Goal: Task Accomplishment & Management: Complete application form

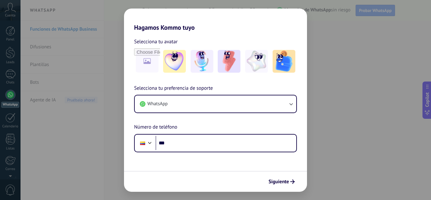
click at [51, 155] on div "Hagamos Kommo tuyo Selecciona tu avatar Selecciona tu preferencia de soporte Wh…" at bounding box center [215, 100] width 431 height 200
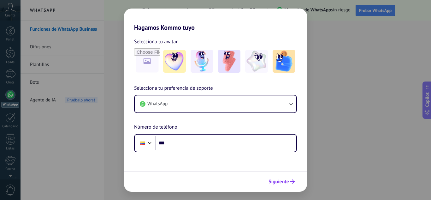
click at [290, 181] on span "Siguiente" at bounding box center [282, 181] width 26 height 4
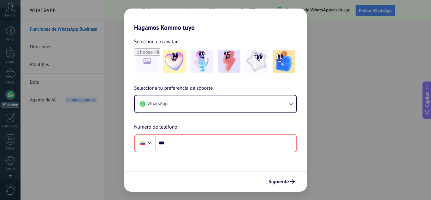
click at [366, 96] on div "Hagamos Kommo tuyo Selecciona tu avatar Selecciona tu preferencia de soporte Wh…" at bounding box center [215, 100] width 431 height 200
click at [368, 163] on div "Hagamos Kommo tuyo Selecciona tu avatar Selecciona tu preferencia de soporte Wh…" at bounding box center [215, 100] width 431 height 200
